Goal: Task Accomplishment & Management: Manage account settings

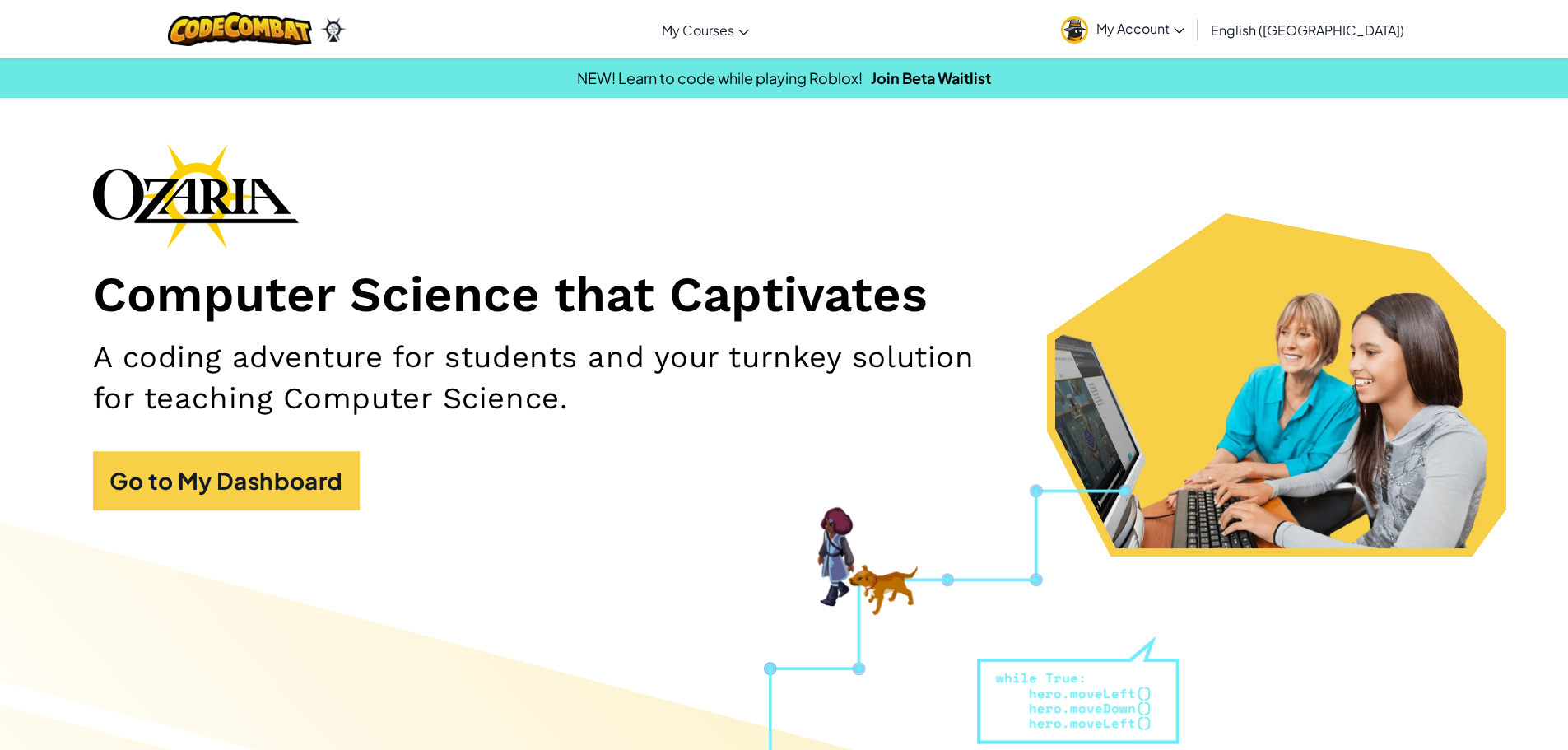
click at [1184, 25] on span "My Account" at bounding box center [1140, 29] width 89 height 18
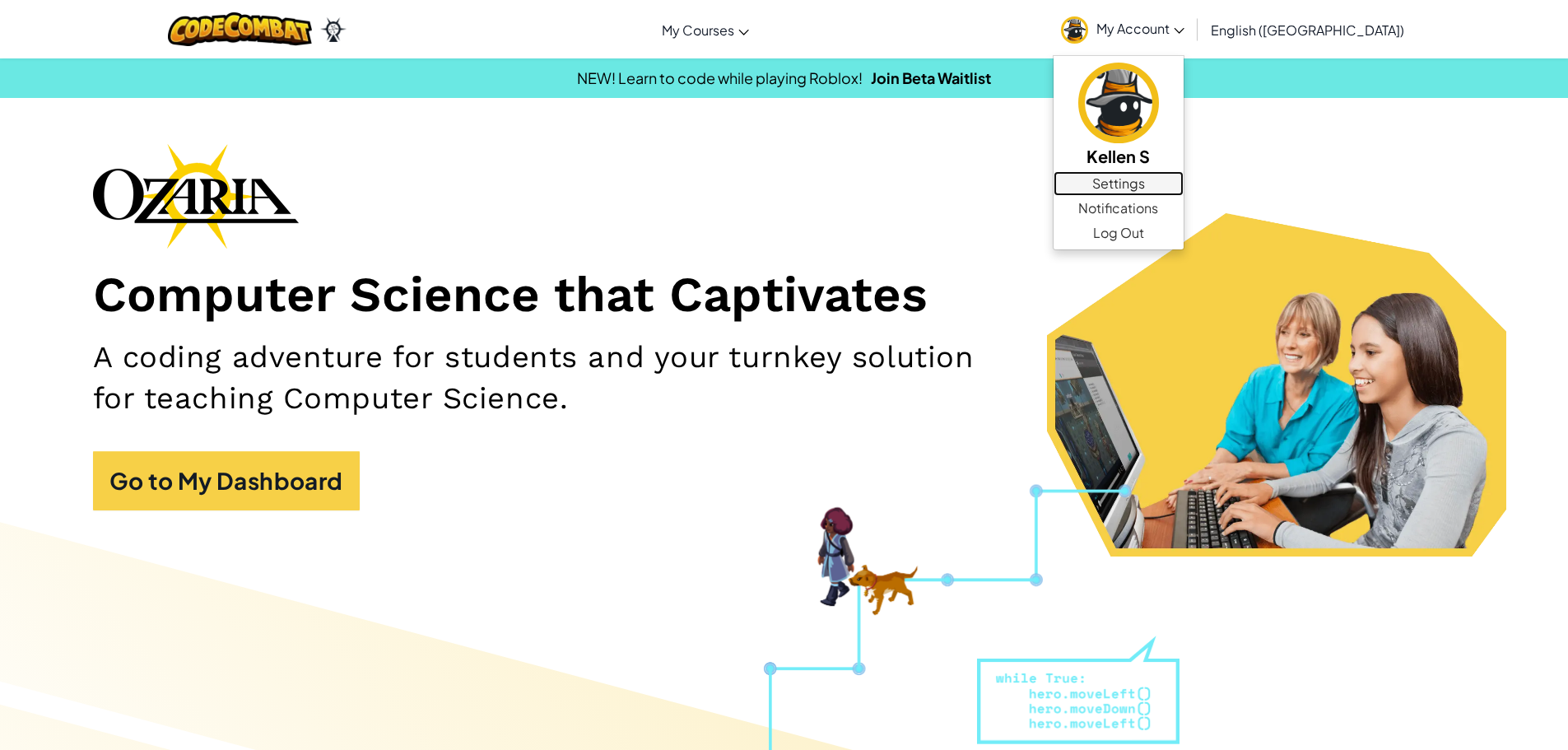
click at [1183, 186] on link "Settings" at bounding box center [1118, 183] width 130 height 25
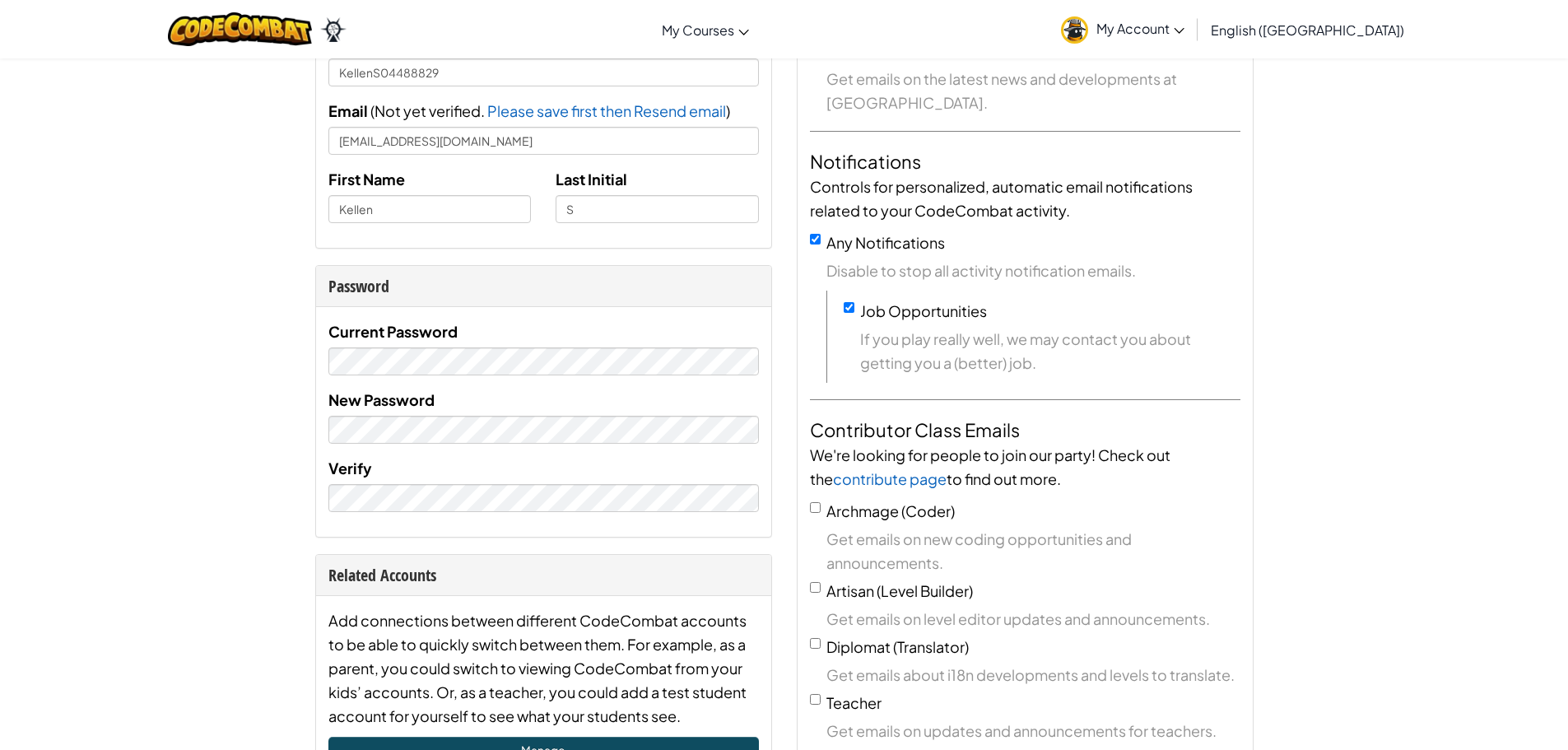
scroll to position [164, 0]
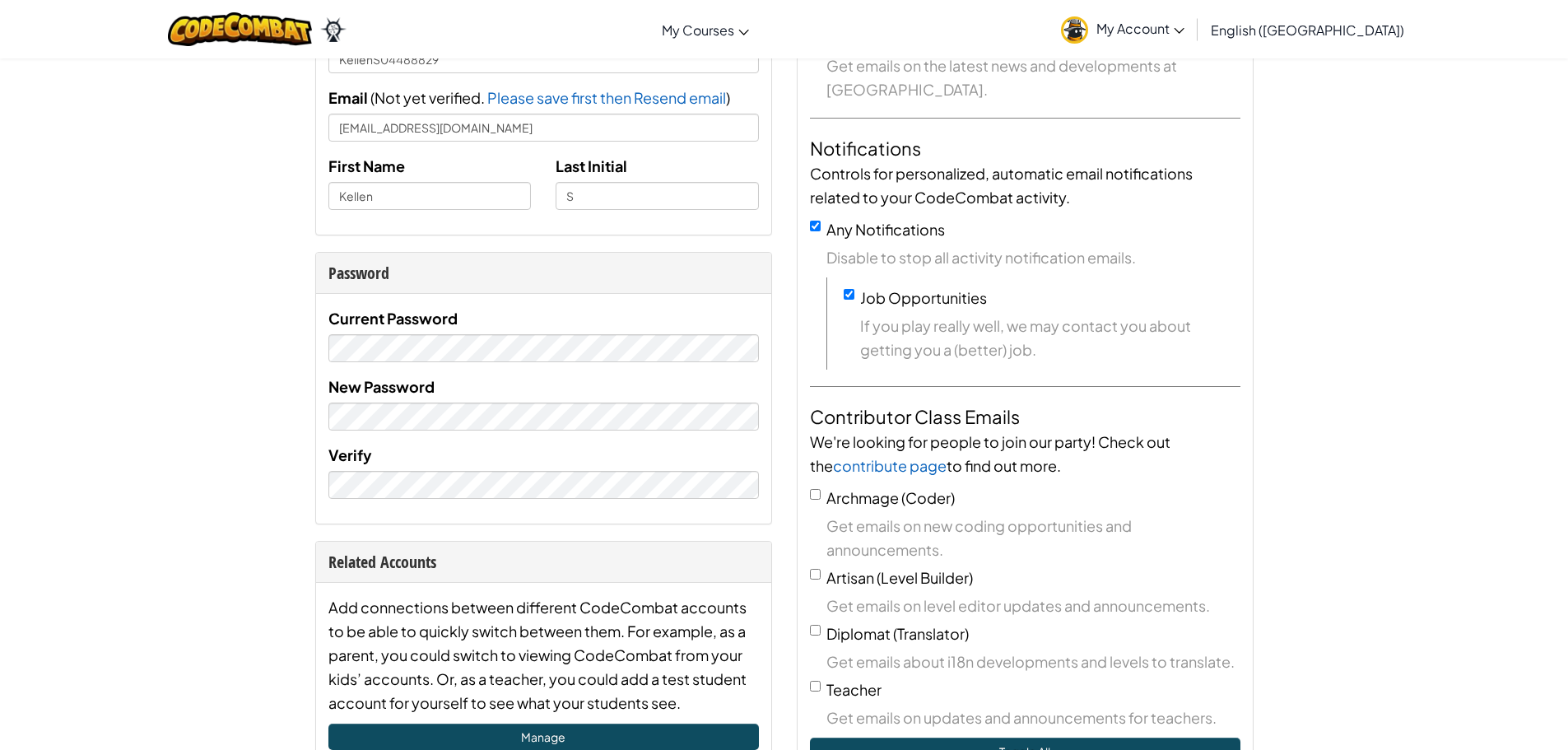
click at [665, 331] on div "Current Password" at bounding box center [543, 334] width 430 height 56
click at [763, 386] on div "Current Password New Password Verify" at bounding box center [543, 408] width 455 height 229
drag, startPoint x: 737, startPoint y: 333, endPoint x: 528, endPoint y: 86, distance: 323.6
click at [527, 86] on div "Username KellenS04488829 Email ( Not yet verified. Please save first then Resen…" at bounding box center [543, 120] width 430 height 205
click at [633, 94] on span "Please save first then Resend email" at bounding box center [606, 97] width 239 height 19
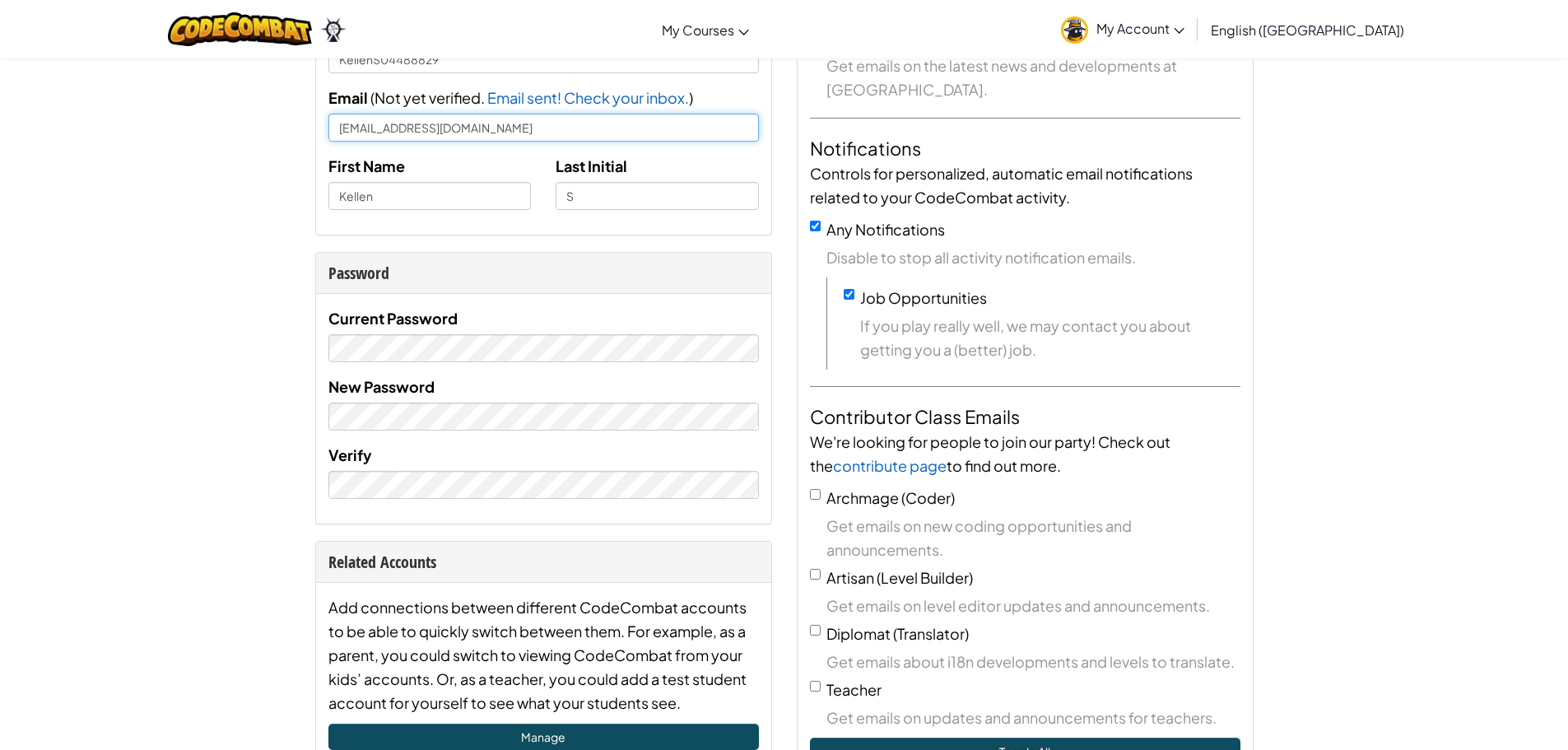
click at [556, 128] on input "[EMAIL_ADDRESS][DOMAIN_NAME]" at bounding box center [543, 127] width 430 height 28
click at [1192, 14] on link "My Account" at bounding box center [1122, 29] width 140 height 52
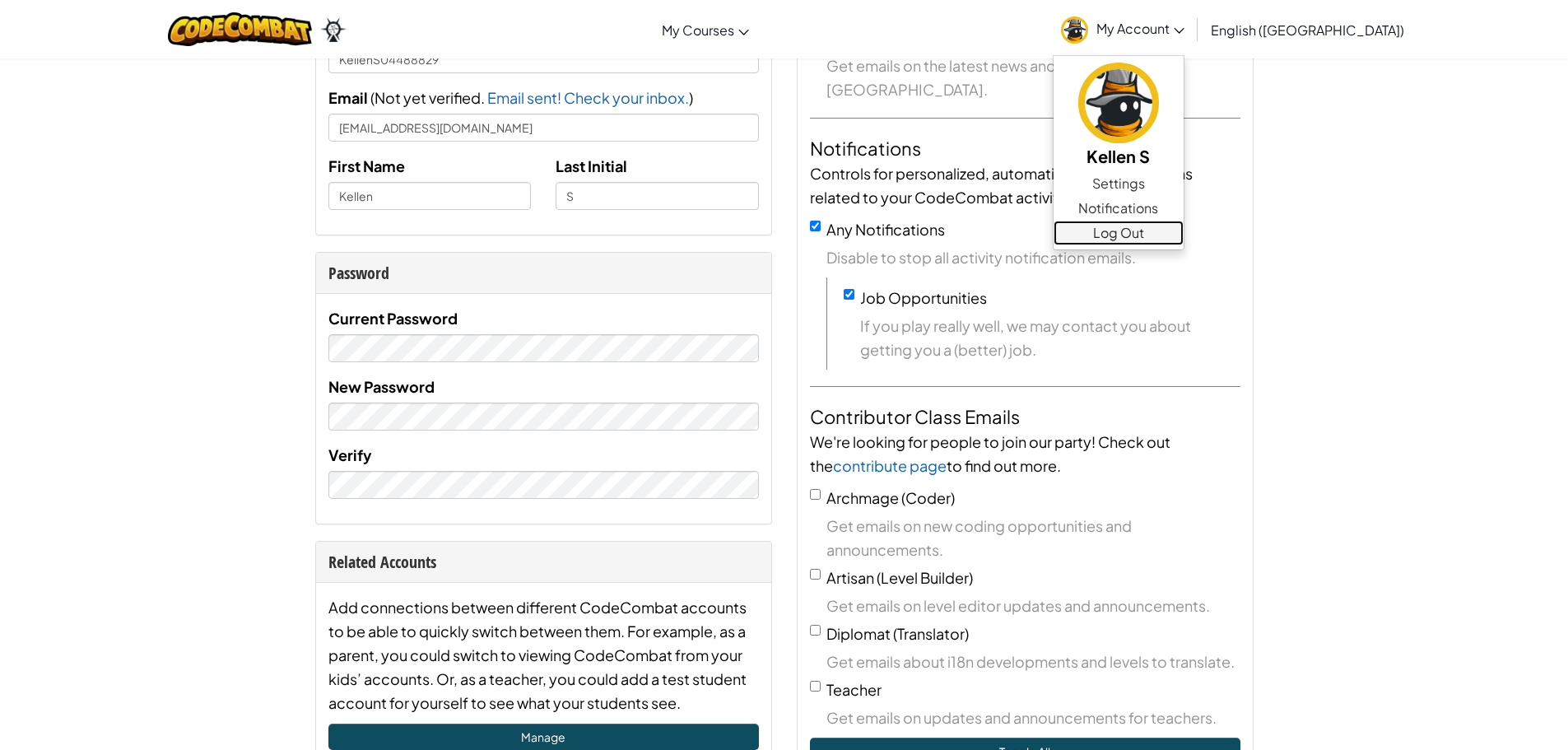
click at [1183, 228] on link "Log Out" at bounding box center [1118, 232] width 130 height 25
